Goal: Use online tool/utility: Use online tool/utility

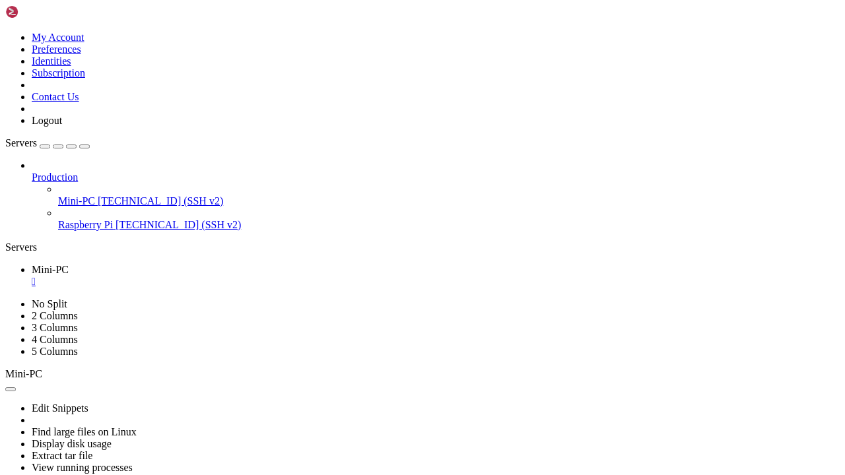
scroll to position [13, 3]
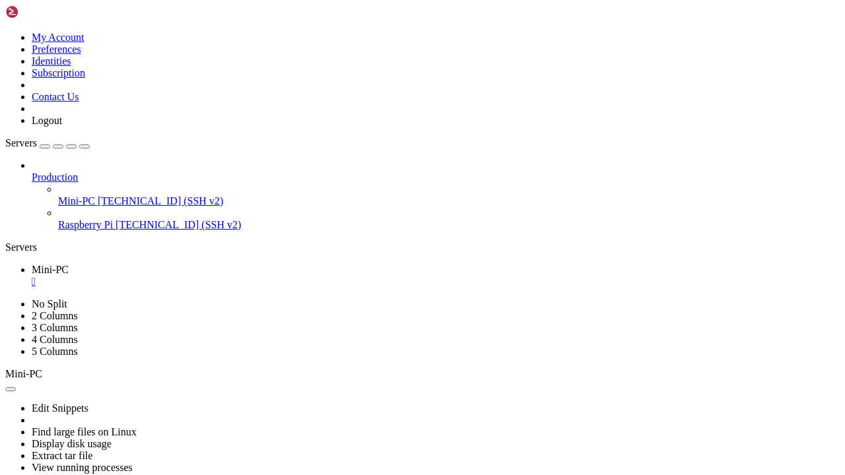
drag, startPoint x: 11, startPoint y: 620, endPoint x: 503, endPoint y: 920, distance: 576.2
copy div "#!/bin/bash # Directorios origen SRC_DIRS=( "/home/[PERSON_NAME]/[PERSON_NAME]"…"
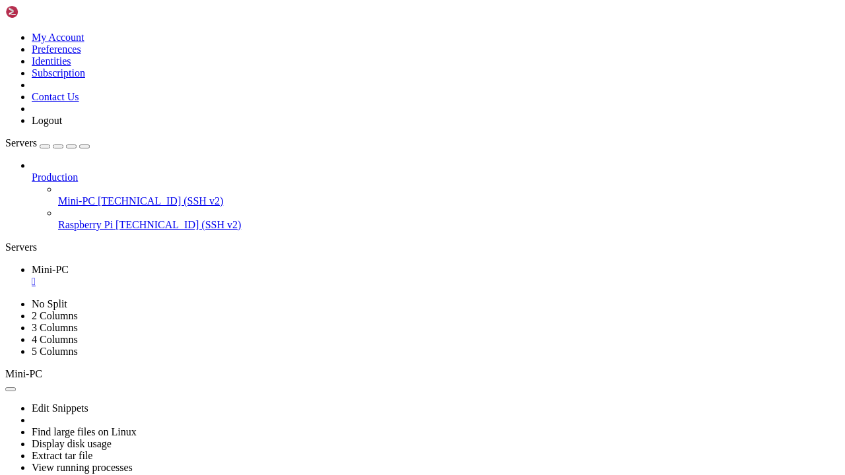
scroll to position [18414, 0]
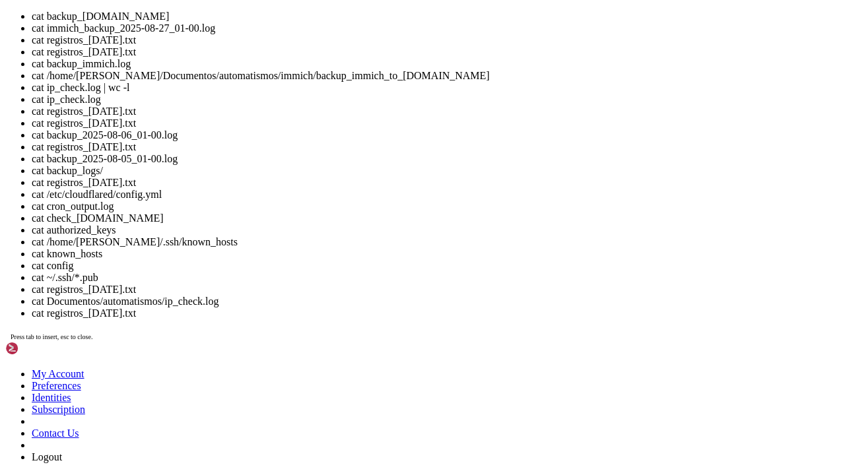
drag, startPoint x: 264, startPoint y: 1192, endPoint x: 434, endPoint y: 1194, distance: 170.3
drag, startPoint x: 261, startPoint y: 1191, endPoint x: 449, endPoint y: 1193, distance: 187.5
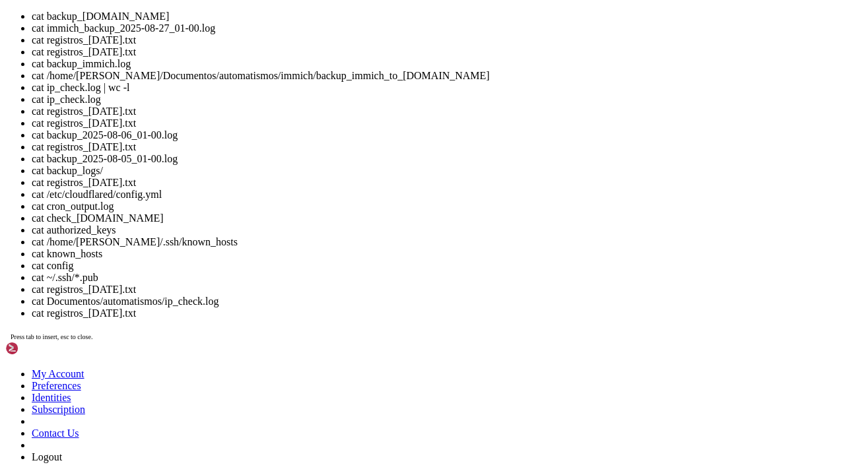
copy x-row "immich_backup_2025-08-27_14-32.log"
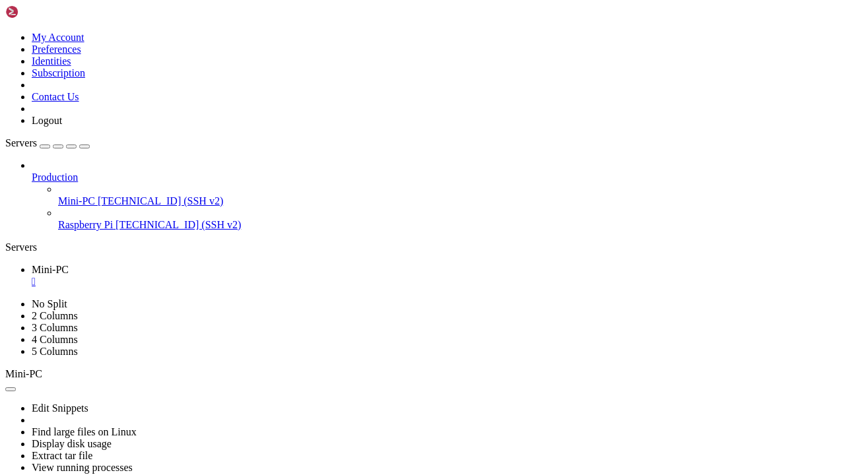
scroll to position [19772, 0]
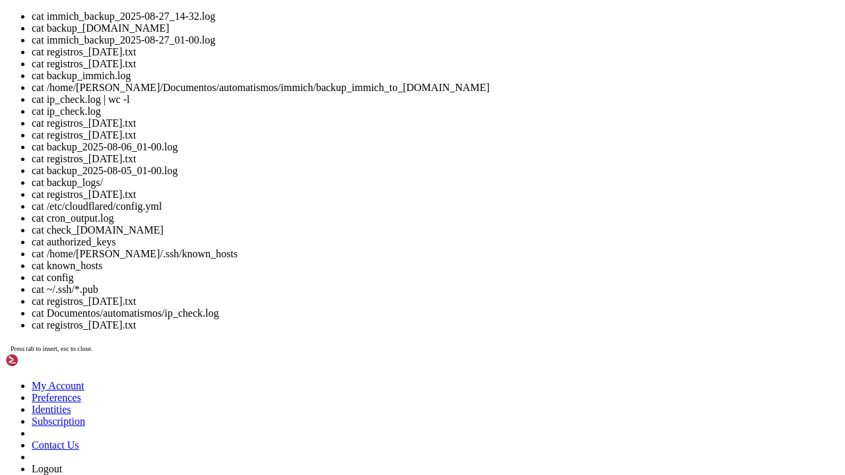
drag, startPoint x: 261, startPoint y: 1193, endPoint x: 452, endPoint y: 1197, distance: 191.5
copy x-row "immich_backup_2025-08-27_14-32.log"
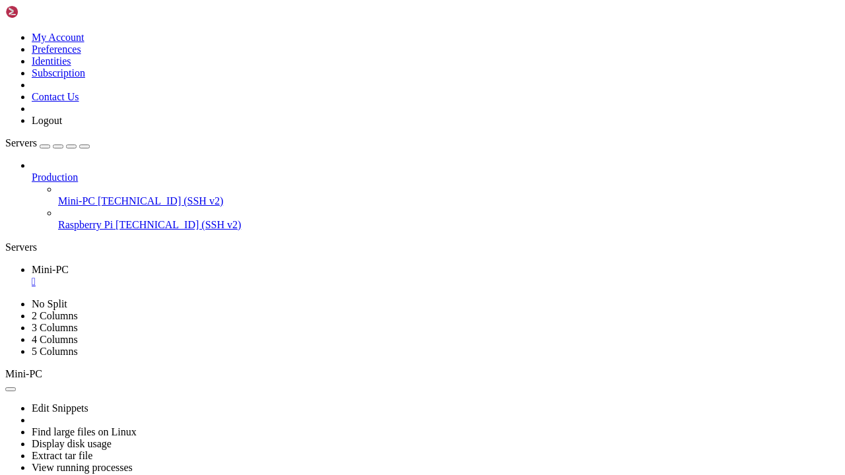
scroll to position [20007, 0]
drag, startPoint x: 13, startPoint y: 700, endPoint x: 500, endPoint y: 933, distance: 539.7
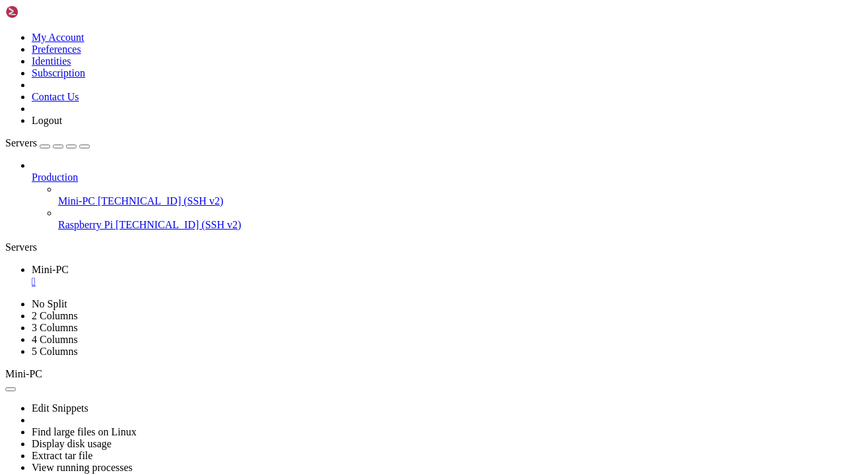
copy div "#!/lor/ipsu # Dolorsi a consect ad elit SED_DOE="/temp/incidi/Utlaboreet/dolore…"
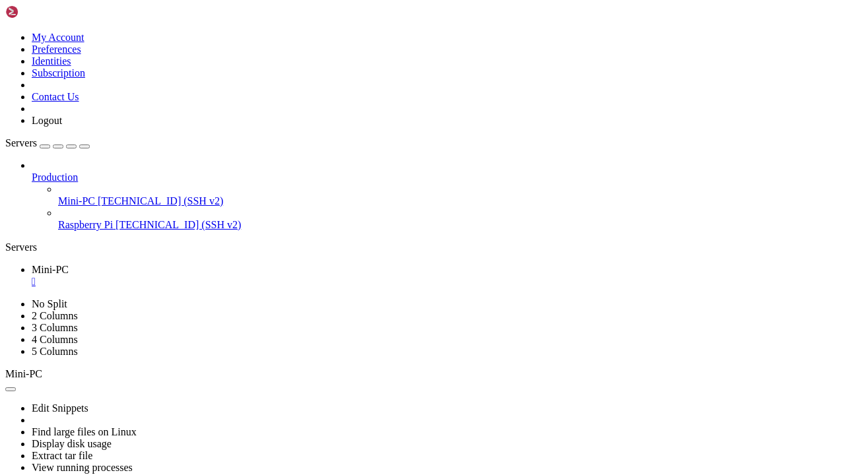
scroll to position [20809, 0]
drag, startPoint x: 256, startPoint y: 923, endPoint x: 421, endPoint y: 921, distance: 165.0
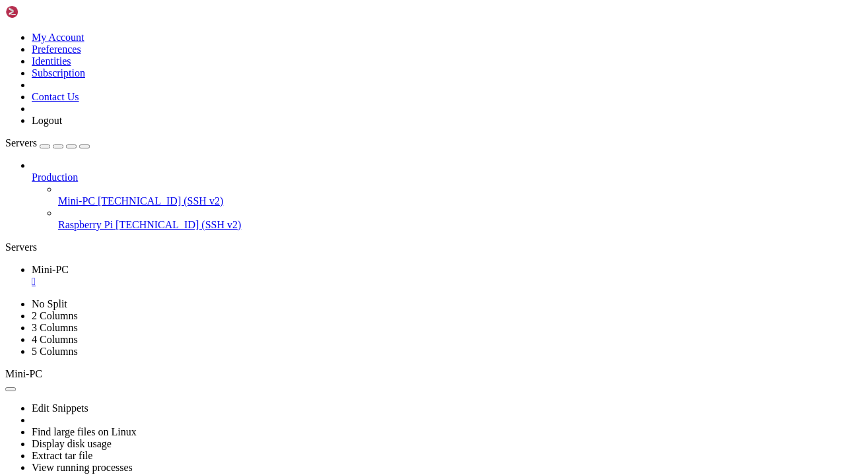
copy x-row "immich_db_2025-08-27_14-39.sql"
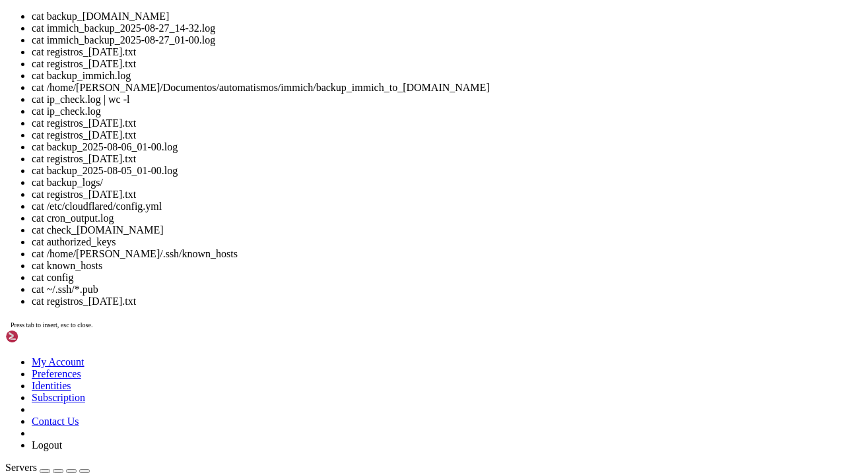
drag, startPoint x: 284, startPoint y: 1250, endPoint x: 384, endPoint y: 1250, distance: 99.7
copy x-row "docker-compose.yml"
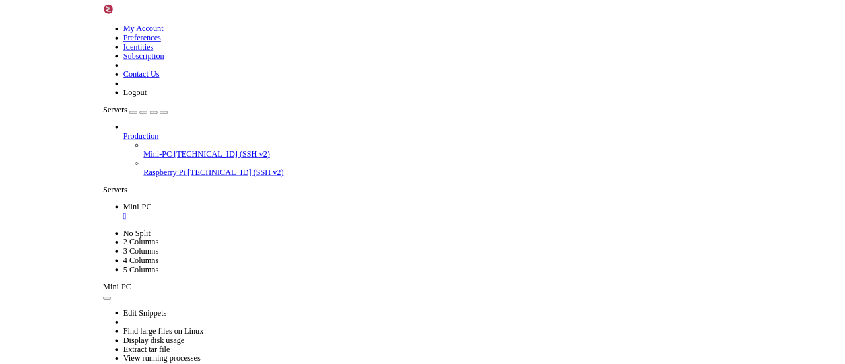
scroll to position [23969, 0]
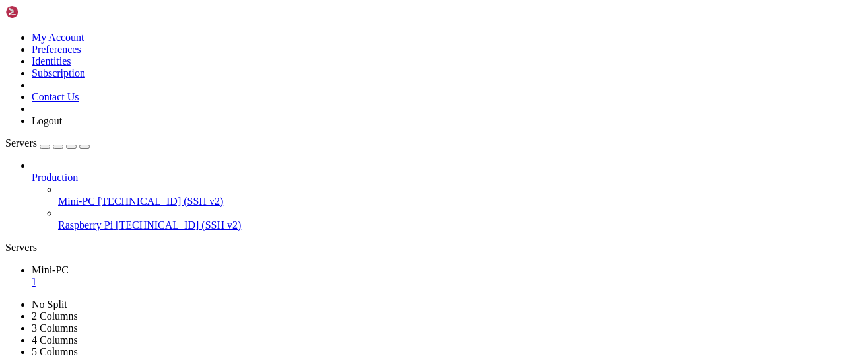
scroll to position [26684, 0]
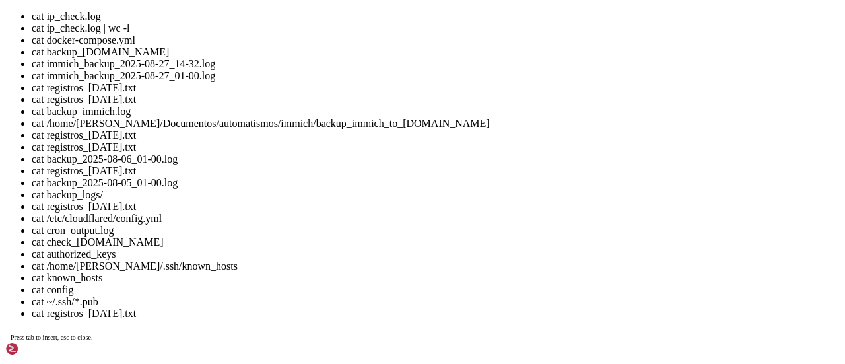
drag, startPoint x: 332, startPoint y: 855, endPoint x: 364, endPoint y: 857, distance: 32.5
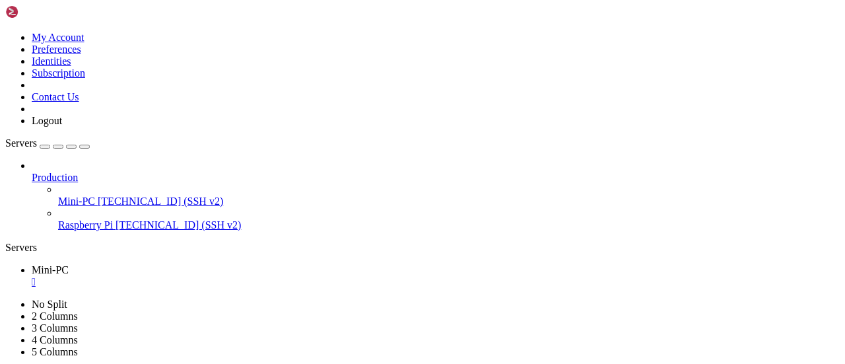
drag, startPoint x: 374, startPoint y: 510, endPoint x: 506, endPoint y: 509, distance: 132.0
copy x-row "registros_[DATE].txt"
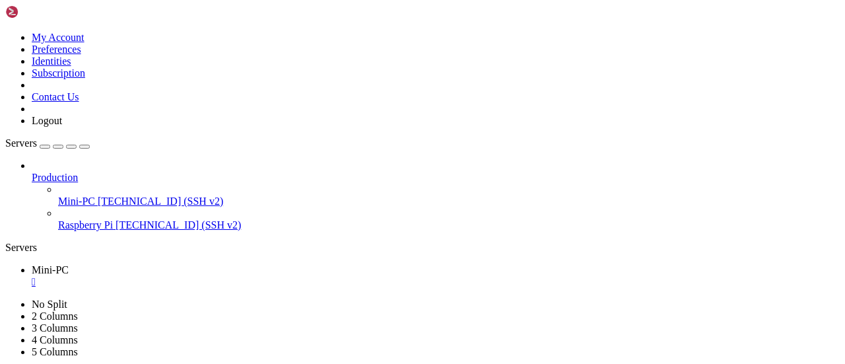
scroll to position [26897, 0]
